Goal: Task Accomplishment & Management: Manage account settings

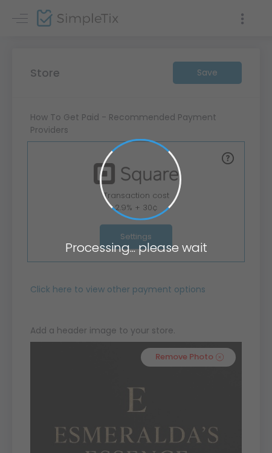
type input "[URL]"
type input "[EMAIL_ADDRESS][DOMAIN_NAME]"
radio input "true"
radio input "false"
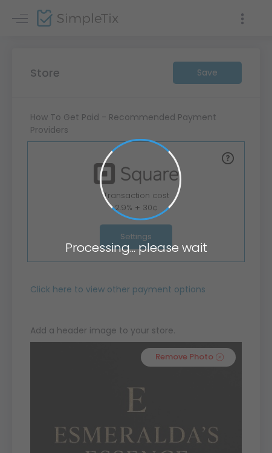
radio input "true"
type input "[PERSON_NAME]'s Essence"
type input "3473238504"
type input "[EMAIL_ADDRESS][DOMAIN_NAME]"
type input "esmeraldasessenceofficial"
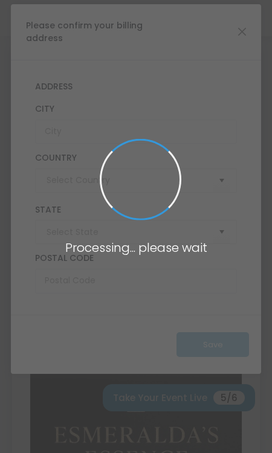
type input "United States"
type input "New York"
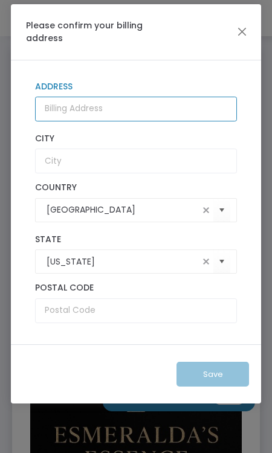
click at [186, 111] on input "Address" at bounding box center [136, 109] width 202 height 25
type input "1236 burke ave"
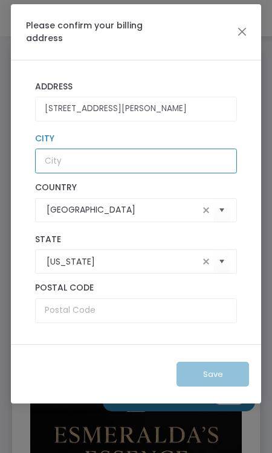
click at [178, 149] on input "text" at bounding box center [136, 161] width 202 height 25
type input "bronx"
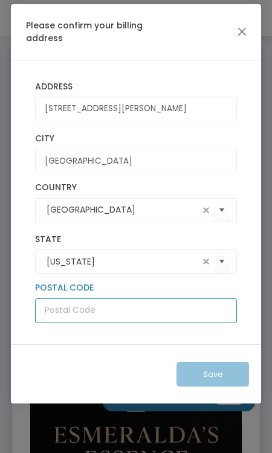
click at [123, 312] on input "text" at bounding box center [136, 311] width 202 height 25
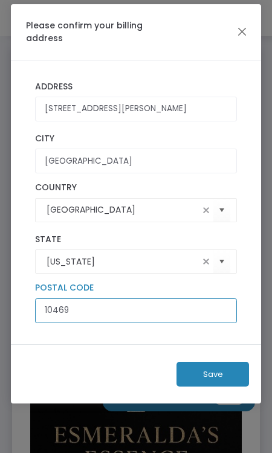
type input "10469"
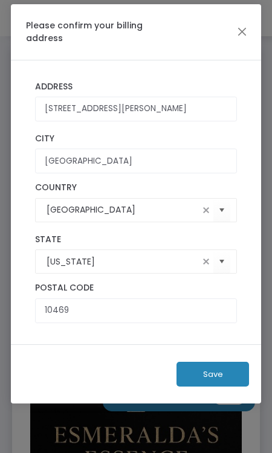
click at [209, 372] on button "Save" at bounding box center [212, 374] width 73 height 25
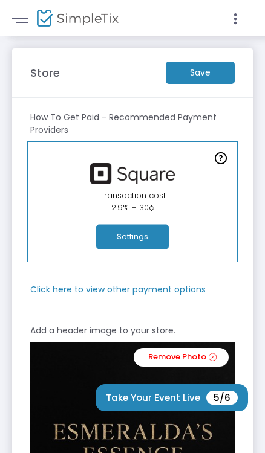
click at [149, 239] on button "Settings" at bounding box center [132, 237] width 73 height 25
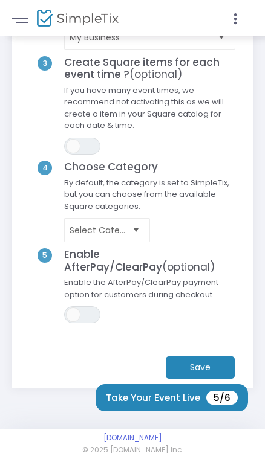
scroll to position [193, 0]
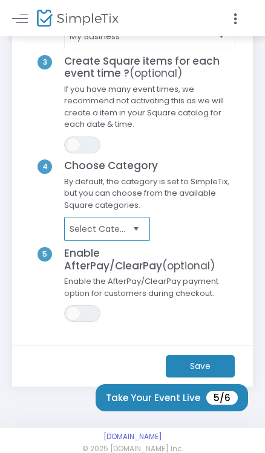
click at [121, 227] on span "Select Category" at bounding box center [99, 229] width 58 height 12
click at [173, 283] on span "Enable the AfterPay/ClearPay payment option for customers during checkout." at bounding box center [149, 291] width 183 height 30
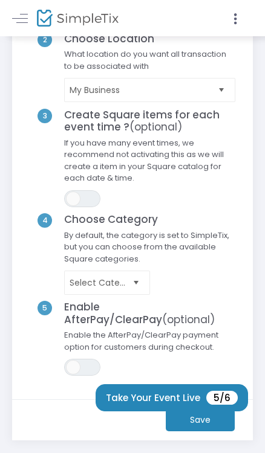
scroll to position [206, 0]
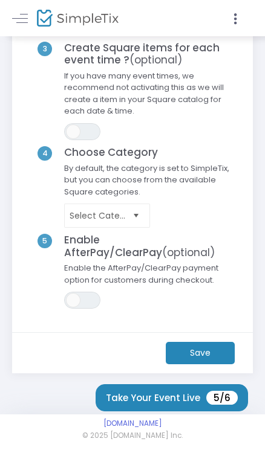
click at [178, 347] on m-button "Save" at bounding box center [200, 353] width 69 height 22
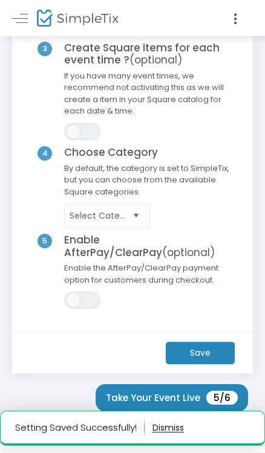
scroll to position [0, 0]
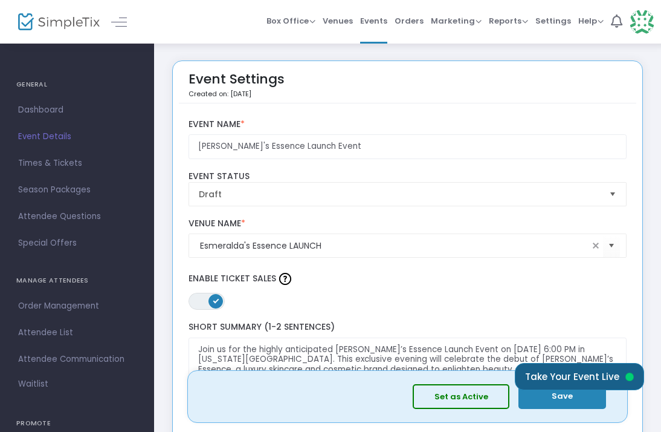
click at [535, 375] on button "Take Your Event Live" at bounding box center [579, 376] width 129 height 27
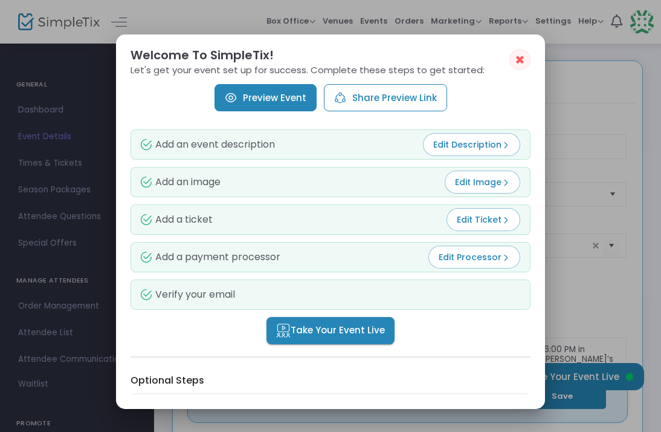
click at [502, 256] on img at bounding box center [506, 257] width 8 height 8
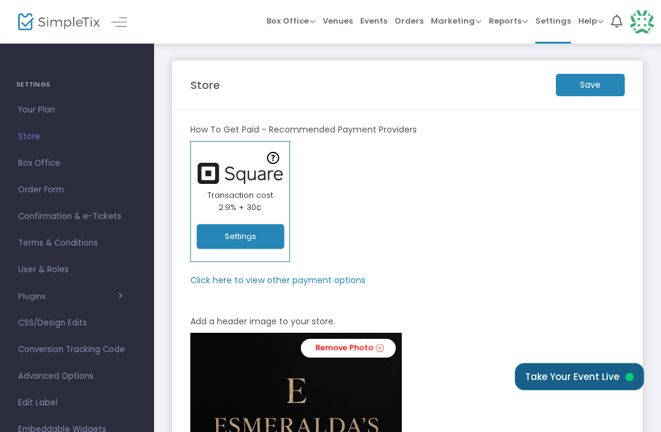
click at [543, 370] on button "Take Your Event Live" at bounding box center [579, 376] width 129 height 27
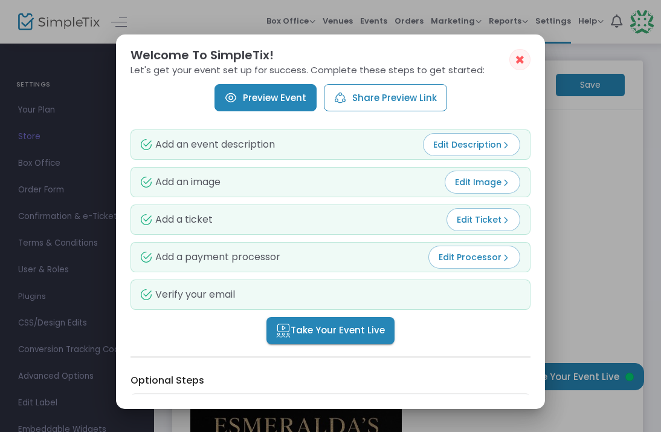
click at [519, 60] on span "✖" at bounding box center [520, 60] width 10 height 15
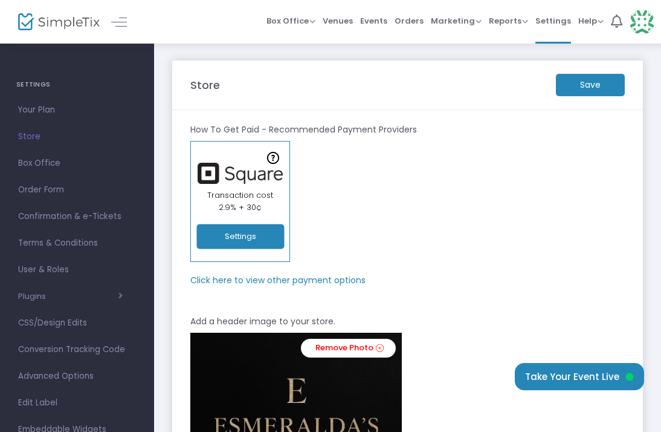
click at [579, 94] on m-button "Save" at bounding box center [590, 85] width 69 height 22
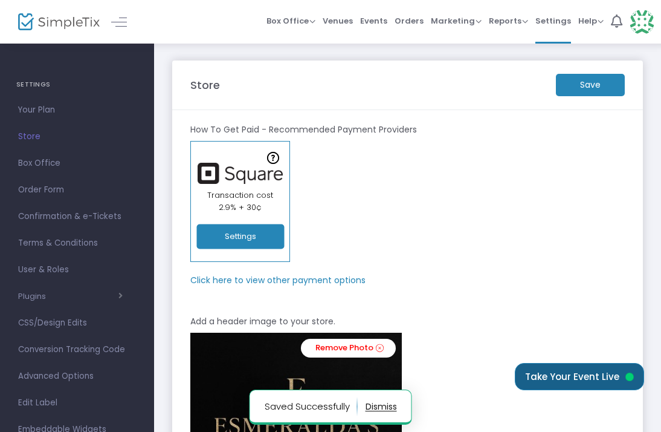
click at [605, 370] on button "Take Your Event Live" at bounding box center [579, 376] width 129 height 27
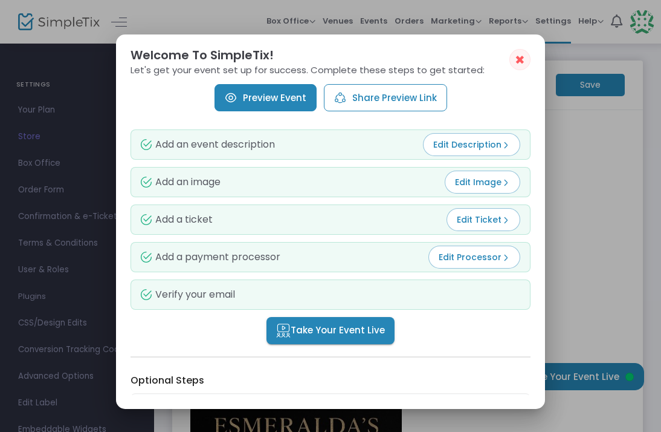
click at [361, 326] on span "Take Your Event Live" at bounding box center [330, 330] width 109 height 14
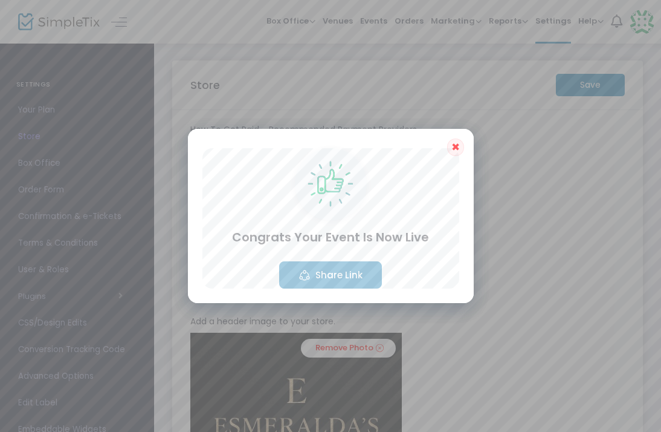
click at [372, 272] on button "Share Link" at bounding box center [330, 274] width 103 height 27
click at [454, 151] on span "✖" at bounding box center [455, 147] width 8 height 15
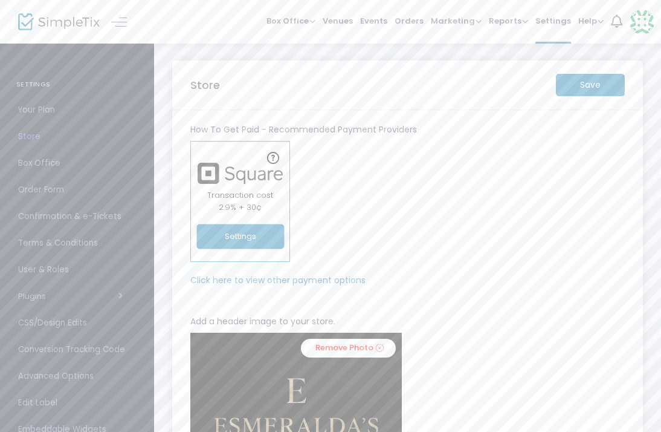
click at [645, 23] on img at bounding box center [642, 22] width 25 height 25
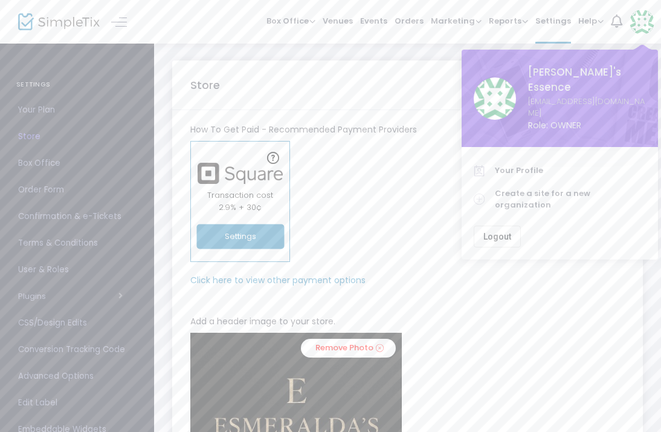
click at [451, 184] on div "Online Orders Transaction cost 2% + 0.79¢ Create a new payment account In-Perso…" at bounding box center [407, 201] width 447 height 121
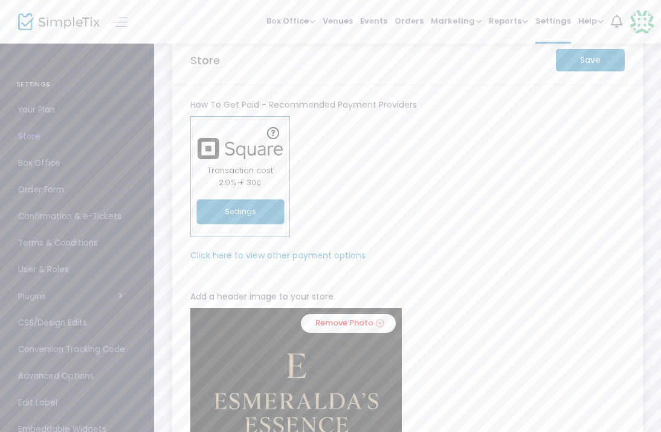
click at [45, 114] on span "Your Plan" at bounding box center [77, 110] width 118 height 16
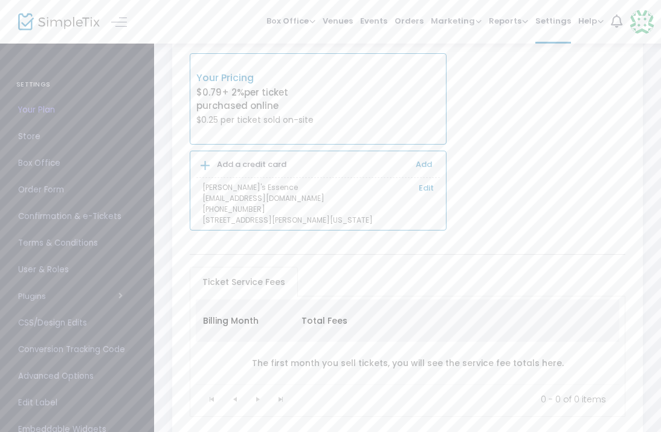
scroll to position [63, 0]
click at [109, 215] on span "Confirmation & e-Tickets" at bounding box center [77, 217] width 118 height 16
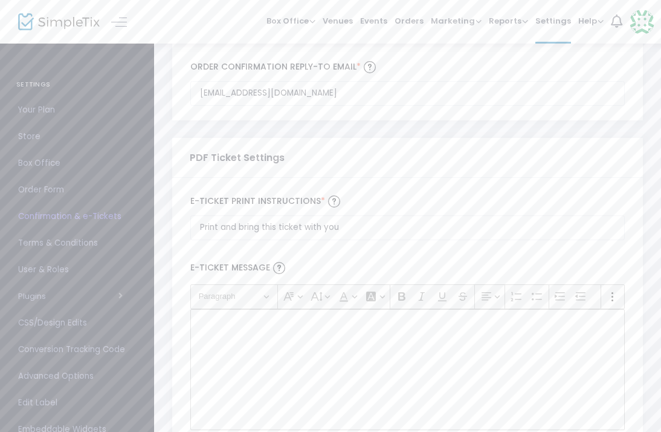
click at [202, 351] on div "Rich Text Editor, main" at bounding box center [407, 369] width 435 height 121
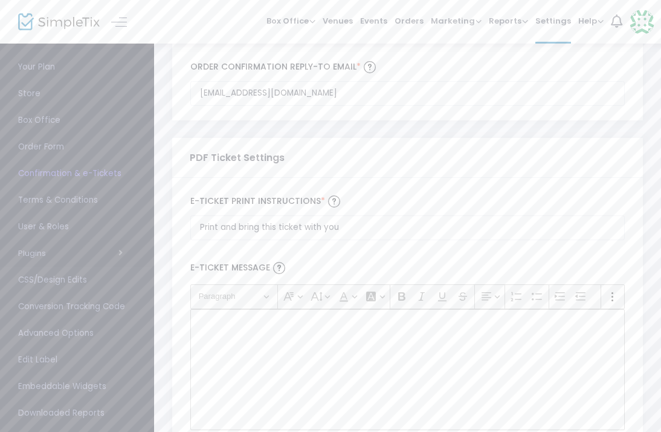
scroll to position [47, 0]
click at [70, 361] on span "Edit Label" at bounding box center [77, 356] width 118 height 16
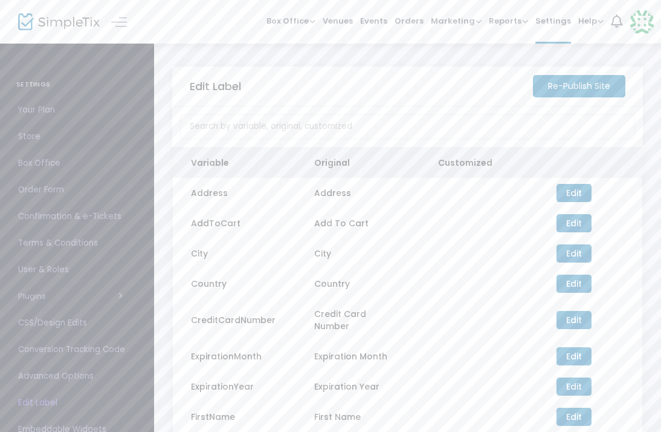
click at [77, 126] on link "Store" at bounding box center [77, 136] width 154 height 27
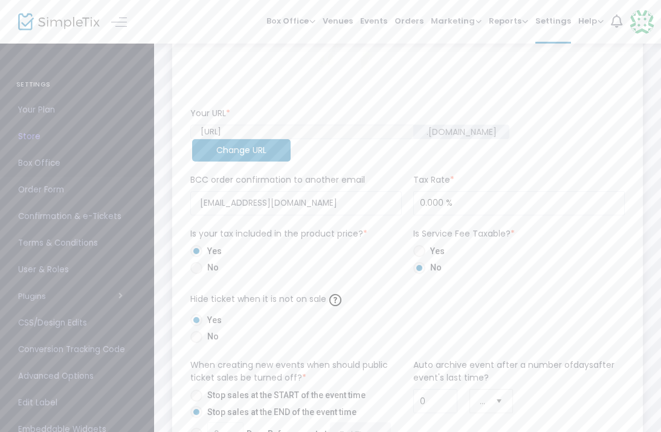
click at [120, 160] on span "Box Office" at bounding box center [77, 163] width 118 height 16
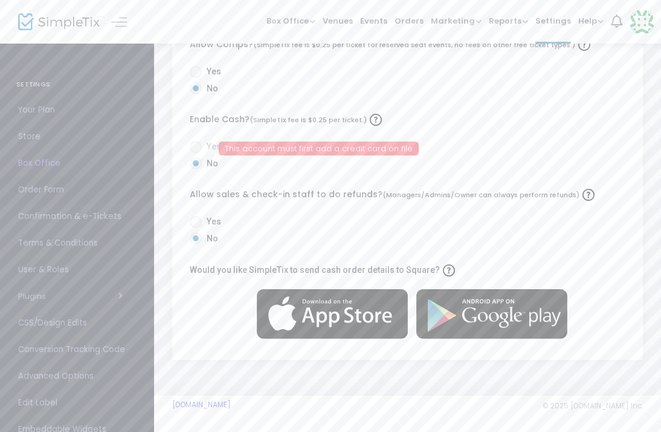
click at [101, 197] on span "Order Form" at bounding box center [77, 190] width 118 height 16
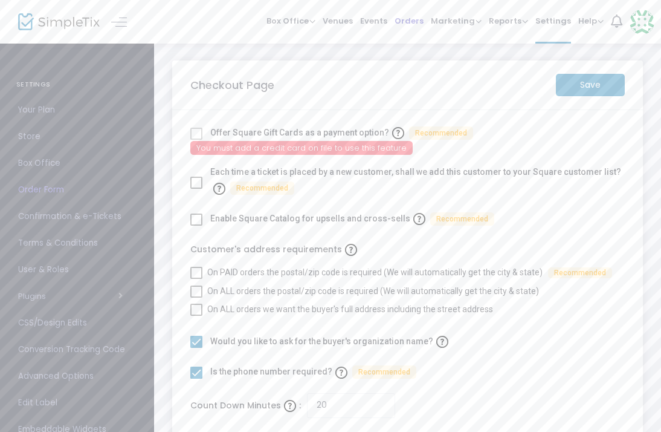
click at [416, 23] on span "Orders" at bounding box center [409, 20] width 29 height 31
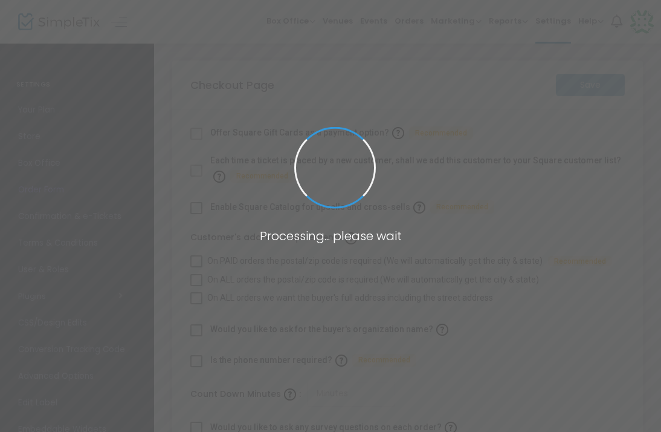
checkbox input "true"
type input "20"
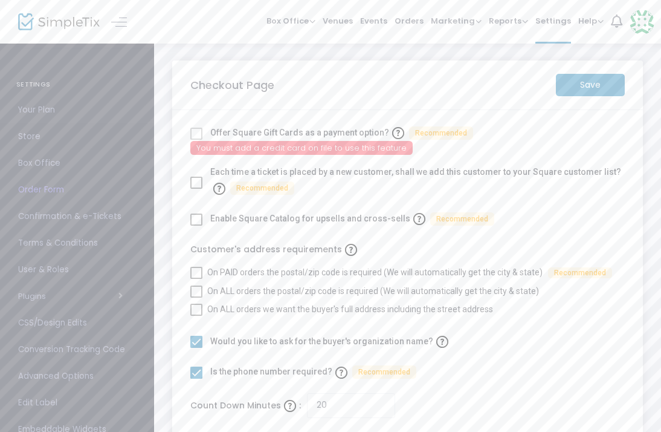
click at [21, 140] on span "Store" at bounding box center [77, 137] width 118 height 16
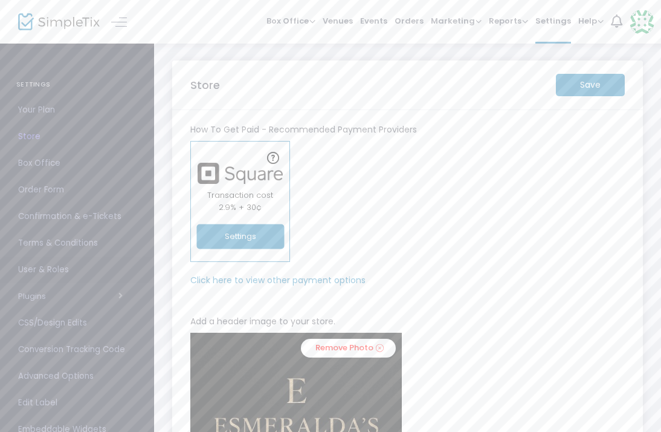
click at [93, 268] on span "User & Roles" at bounding box center [77, 270] width 118 height 16
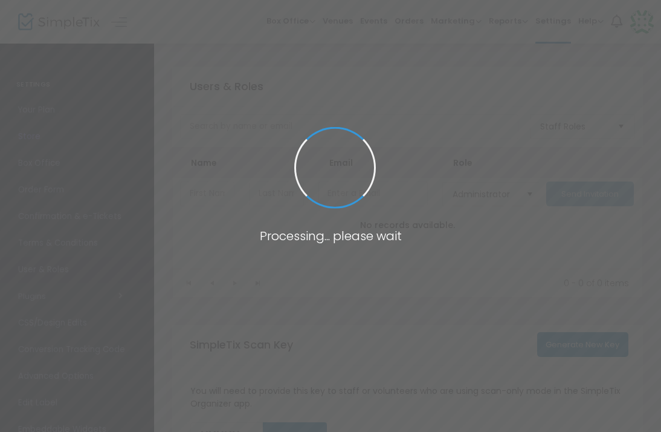
type input "EHVL4"
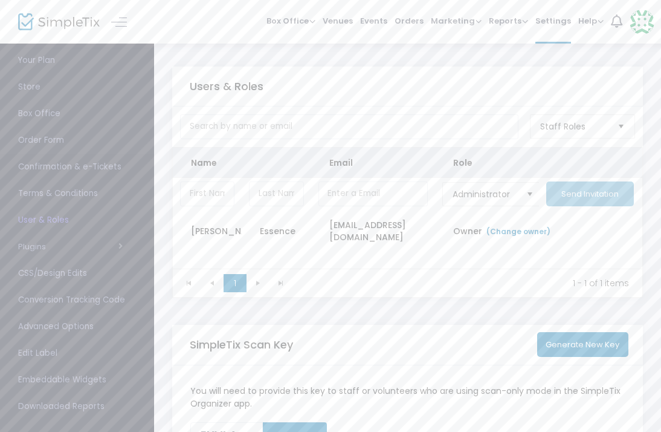
scroll to position [51, 0]
click at [115, 250] on span "button" at bounding box center [84, 244] width 77 height 11
click at [120, 22] on link at bounding box center [119, 22] width 16 height 16
